Goal: Information Seeking & Learning: Find specific fact

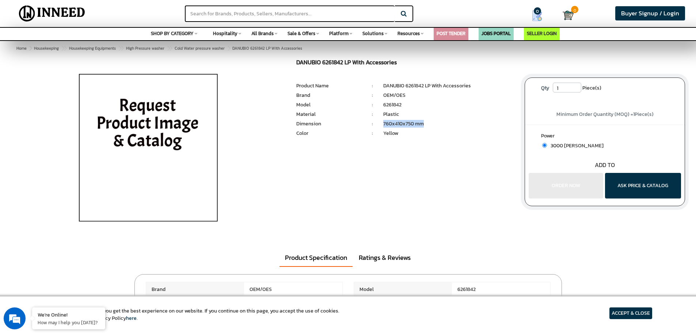
drag, startPoint x: 383, startPoint y: 124, endPoint x: 446, endPoint y: 125, distance: 62.2
click at [446, 125] on li "760x410x750 mm" at bounding box center [448, 123] width 130 height 7
copy li "760x410x750 mm"
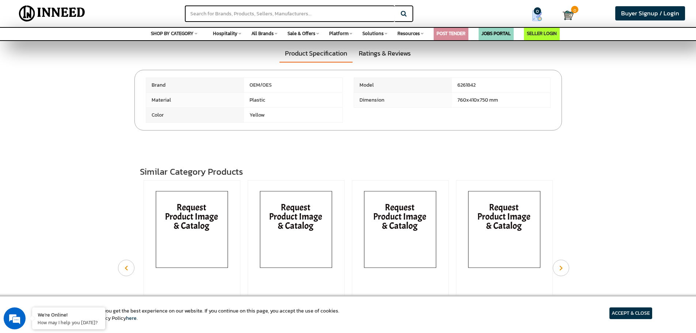
scroll to position [219, 0]
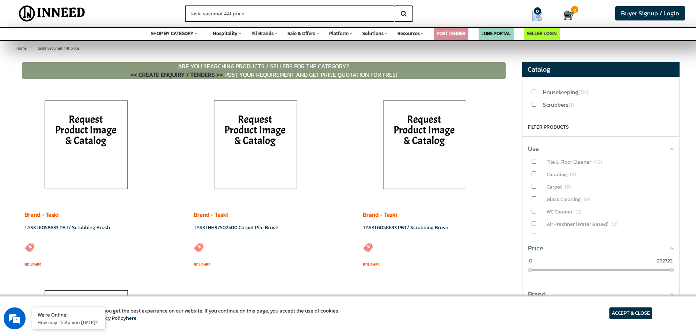
drag, startPoint x: 298, startPoint y: 11, endPoint x: 83, endPoint y: -11, distance: 216.4
paste input "4103280"
type input "4103280"
click at [395, 5] on button "Search" at bounding box center [404, 13] width 18 height 16
